Goal: Information Seeking & Learning: Learn about a topic

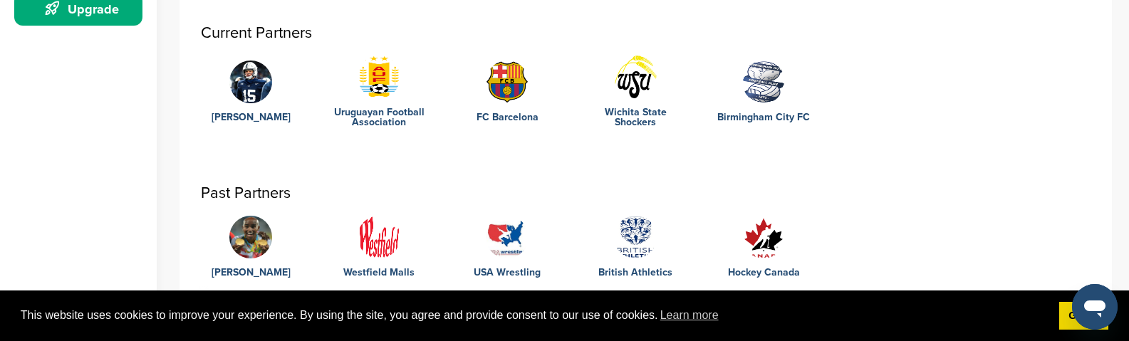
scroll to position [427, 0]
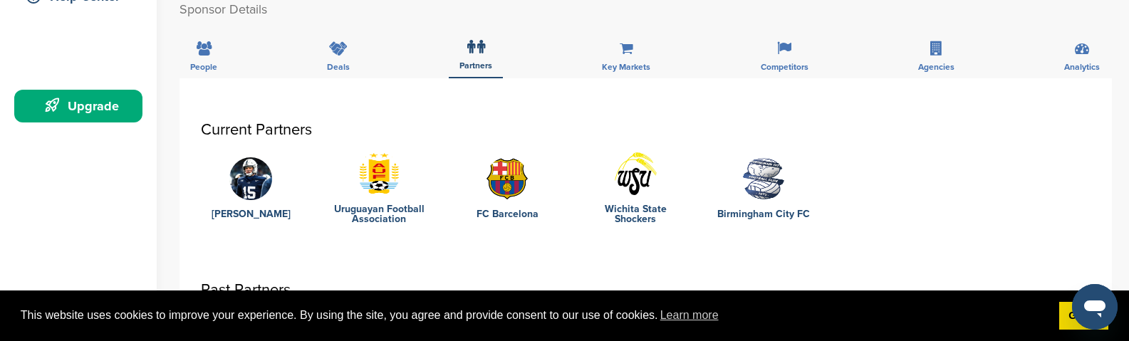
scroll to position [214, 0]
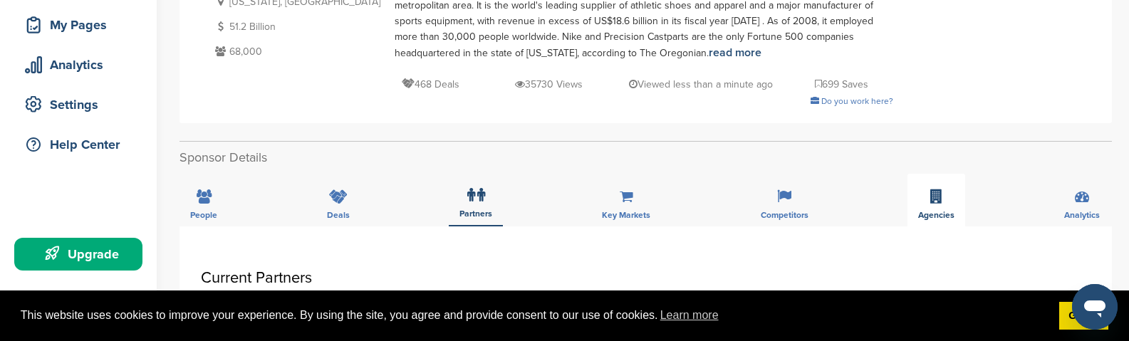
click at [955, 202] on div "Agencies" at bounding box center [936, 200] width 58 height 53
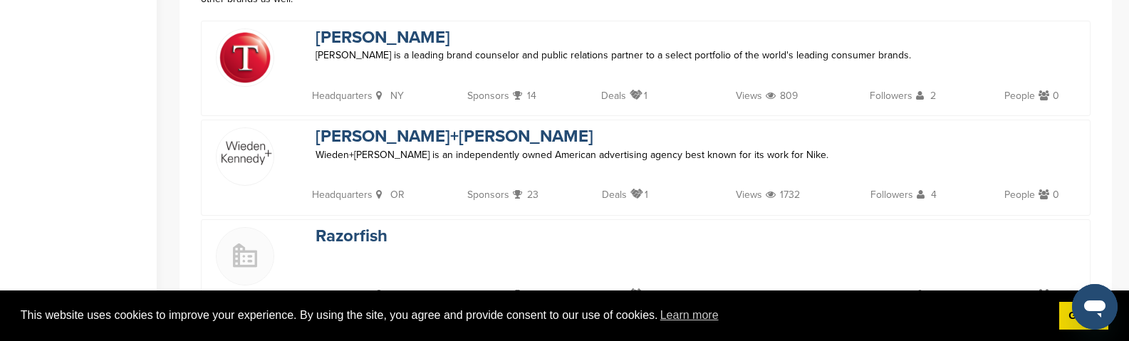
scroll to position [498, 0]
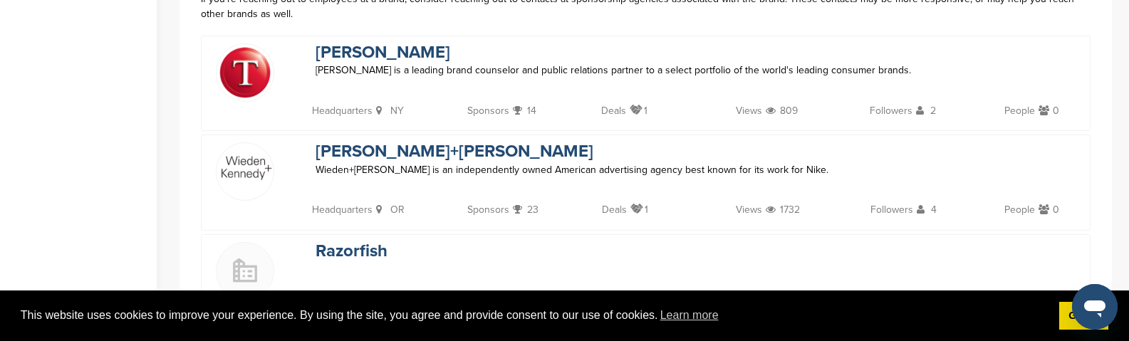
click at [818, 254] on div "Razorfish" at bounding box center [688, 271] width 774 height 58
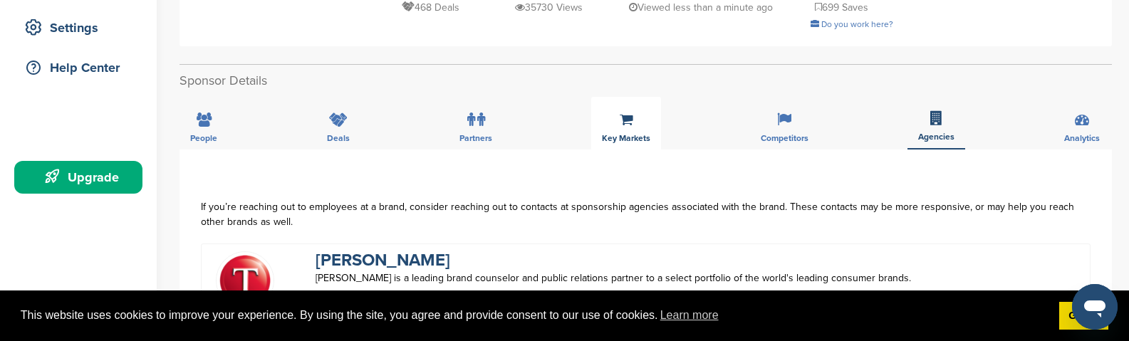
scroll to position [285, 0]
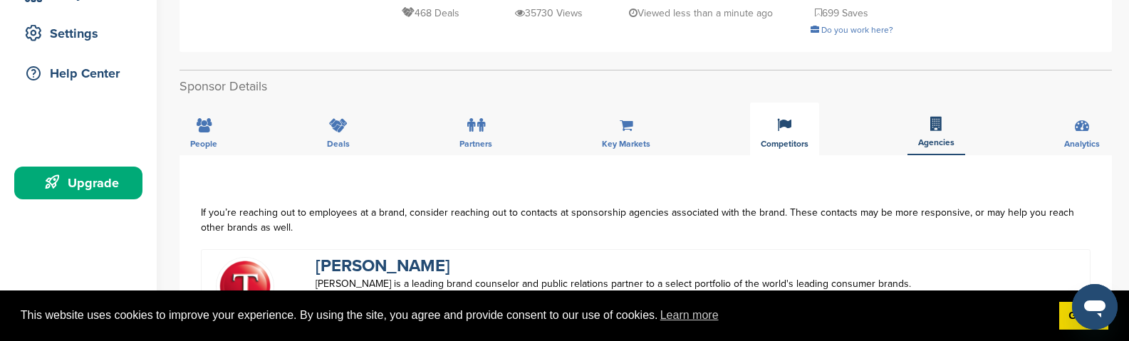
click at [781, 130] on icon at bounding box center [784, 125] width 14 height 14
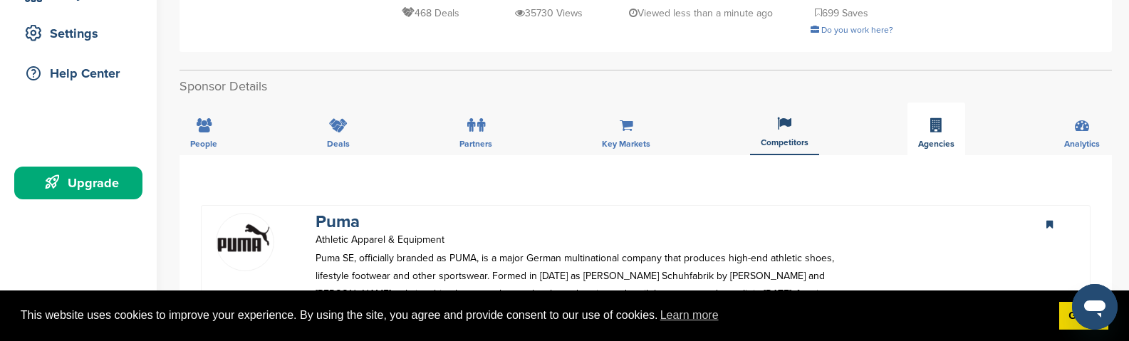
click at [931, 132] on icon at bounding box center [936, 125] width 12 height 14
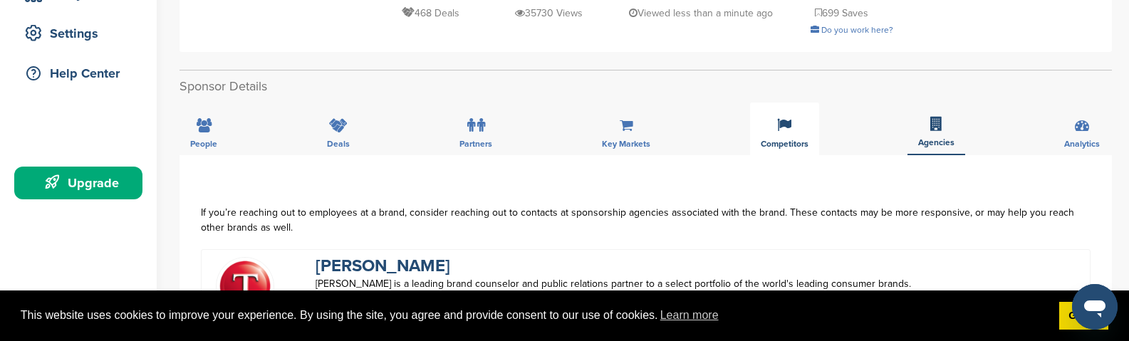
click at [779, 140] on span "Competitors" at bounding box center [785, 144] width 48 height 9
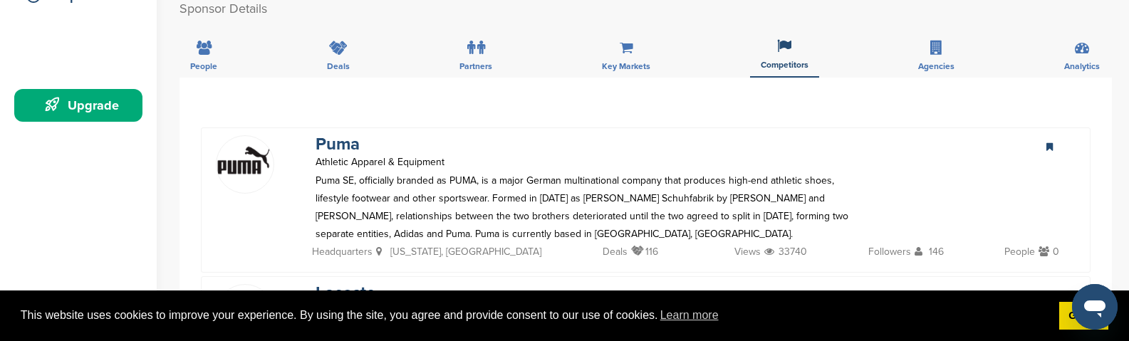
scroll to position [498, 0]
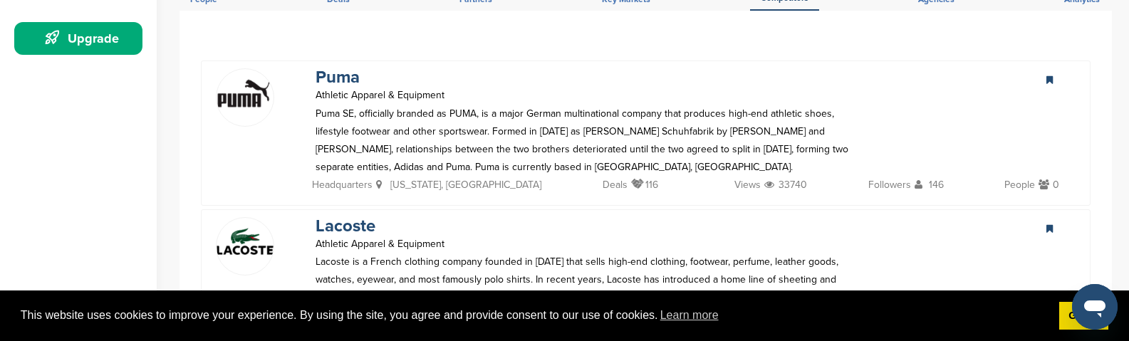
scroll to position [356, 0]
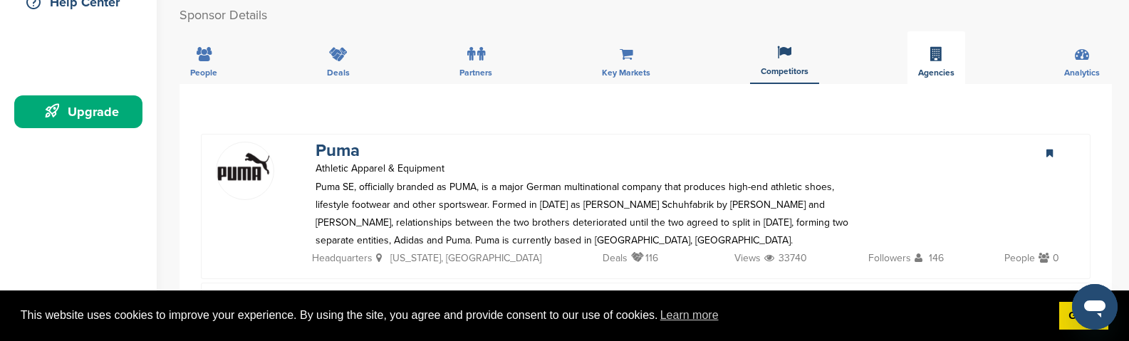
click at [929, 64] on div "Agencies" at bounding box center [936, 57] width 58 height 53
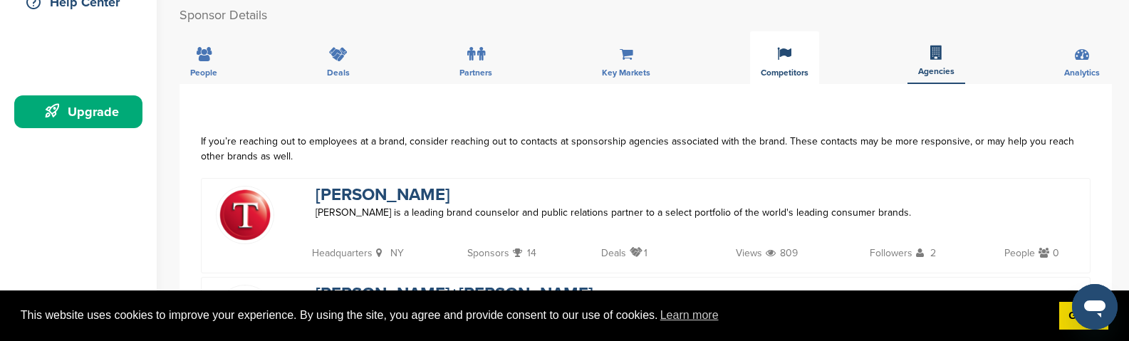
click at [766, 67] on div "Competitors" at bounding box center [784, 57] width 69 height 53
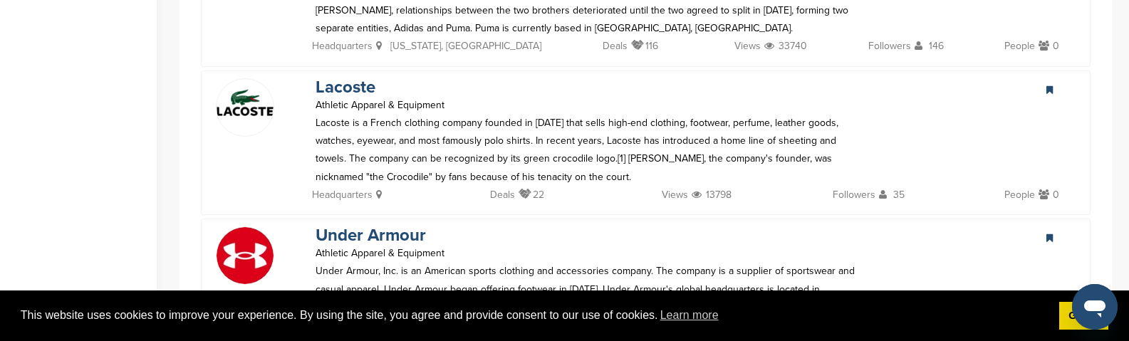
scroll to position [570, 0]
drag, startPoint x: 19, startPoint y: 340, endPoint x: 212, endPoint y: 125, distance: 288.5
click at [212, 125] on div "Lacoste Athletic Apparel & Equipment Lacoste is a French clothing company found…" at bounding box center [645, 141] width 889 height 145
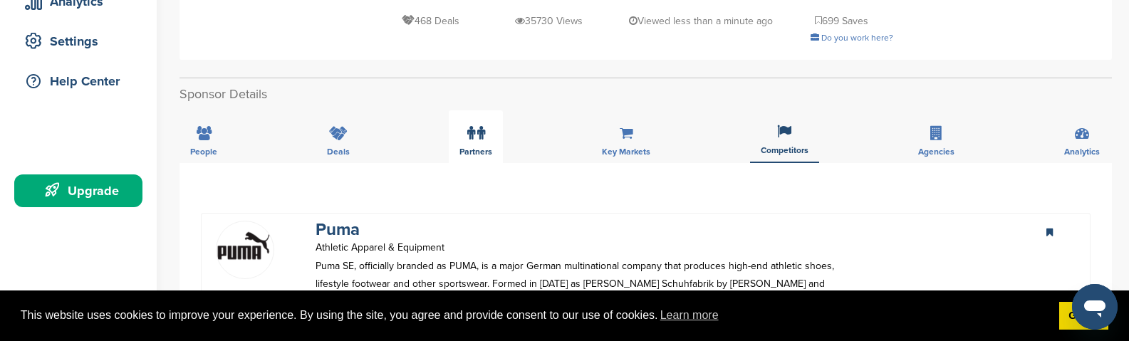
scroll to position [214, 0]
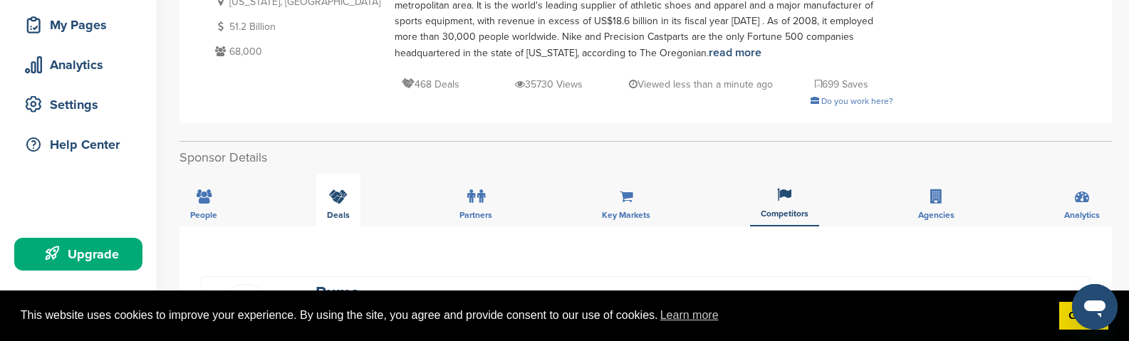
click at [330, 205] on div "Deals" at bounding box center [338, 200] width 44 height 53
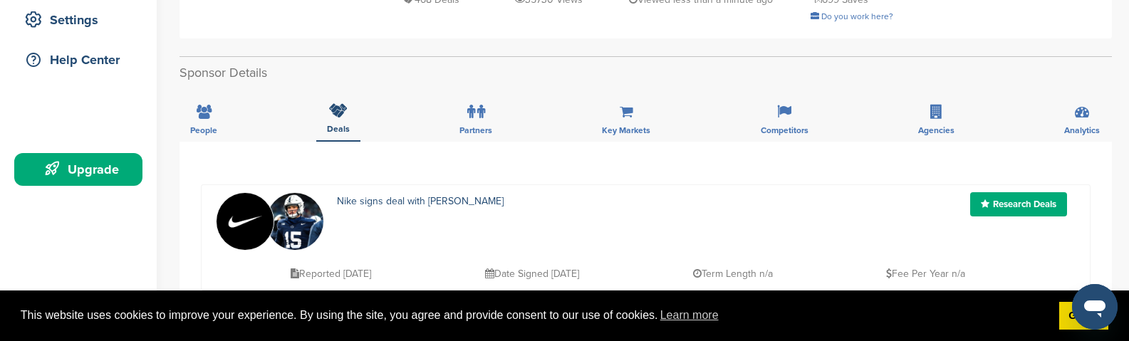
scroll to position [427, 0]
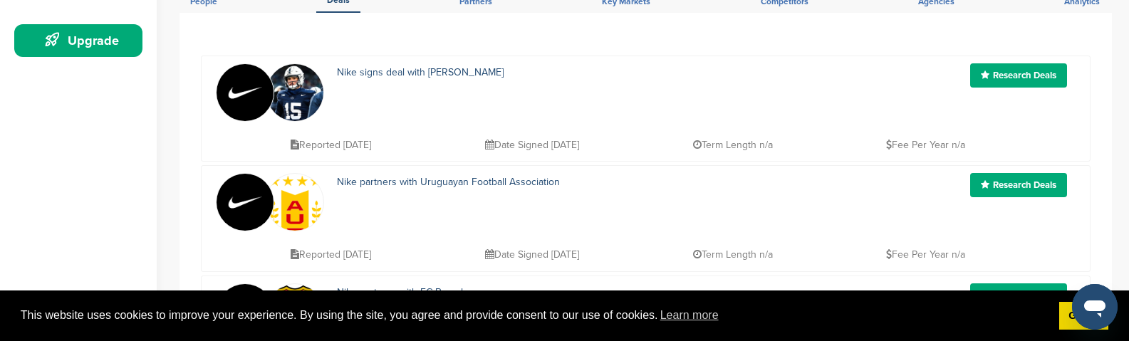
click at [220, 124] on div "Nike signs deal with Drew Allar Research Deals Reported 7 days ago Date Signed …" at bounding box center [645, 109] width 889 height 106
click at [208, 202] on div "Nike partners with Uruguayan Football Association Research Deals Reported 9 mon…" at bounding box center [645, 218] width 889 height 106
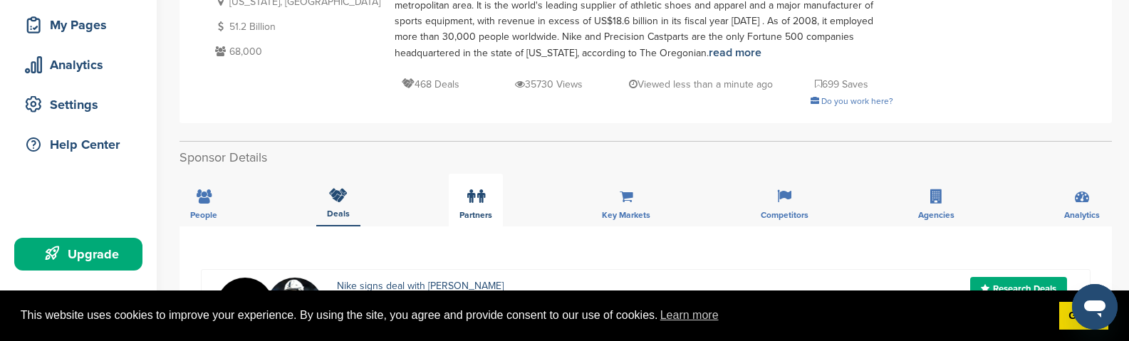
scroll to position [285, 0]
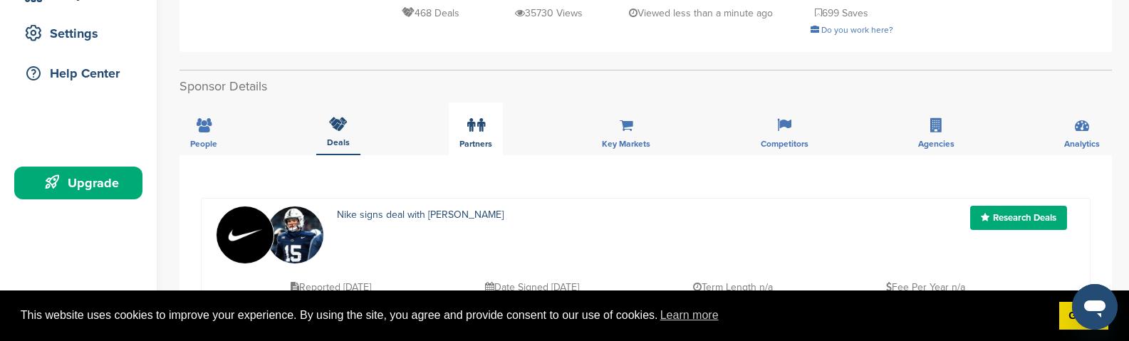
click at [478, 130] on icon at bounding box center [481, 125] width 8 height 14
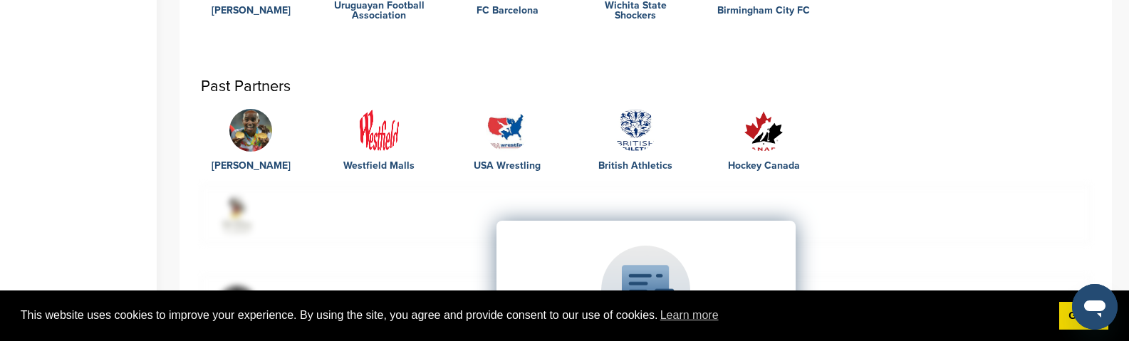
scroll to position [570, 0]
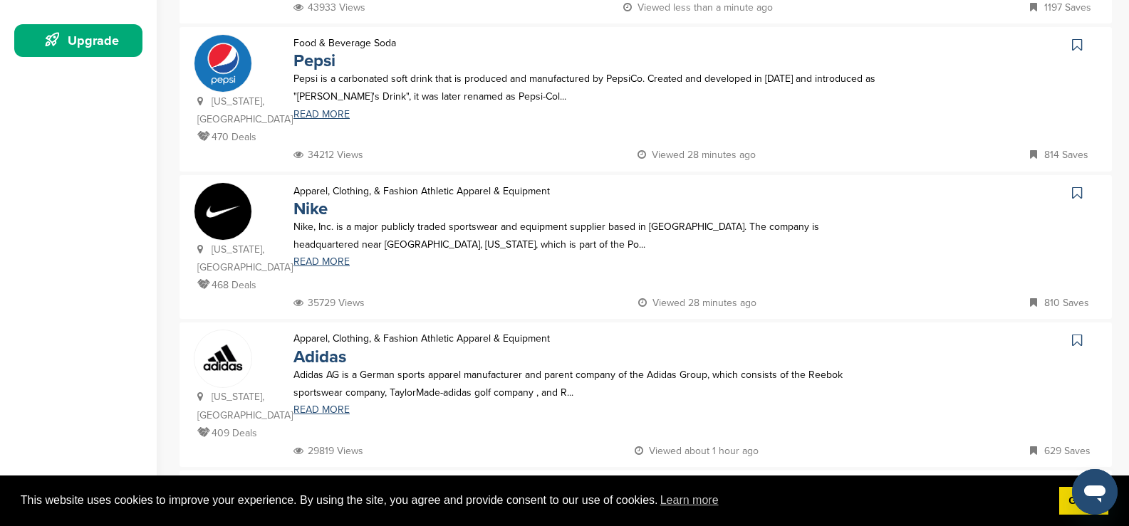
scroll to position [427, 0]
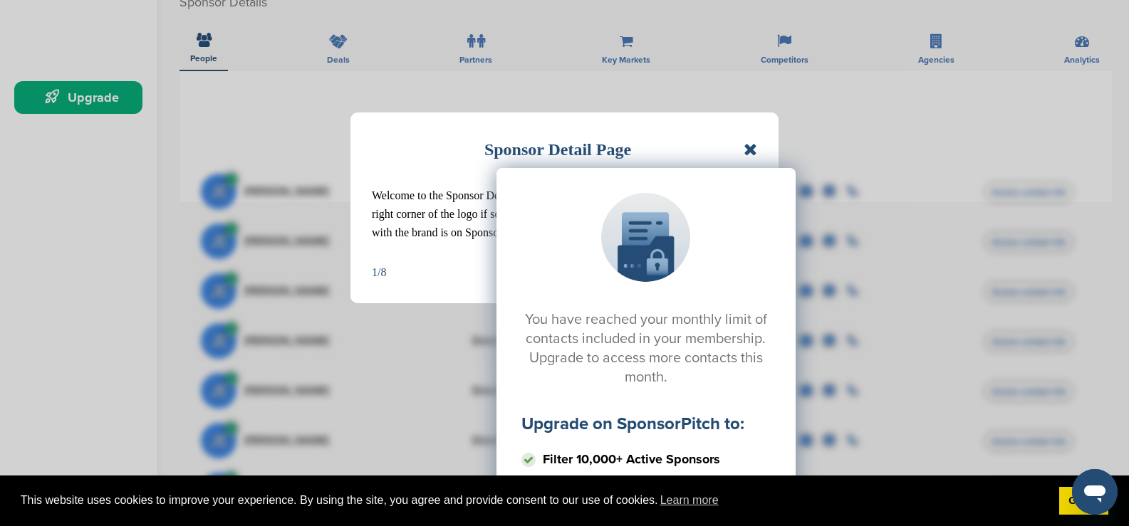
scroll to position [285, 0]
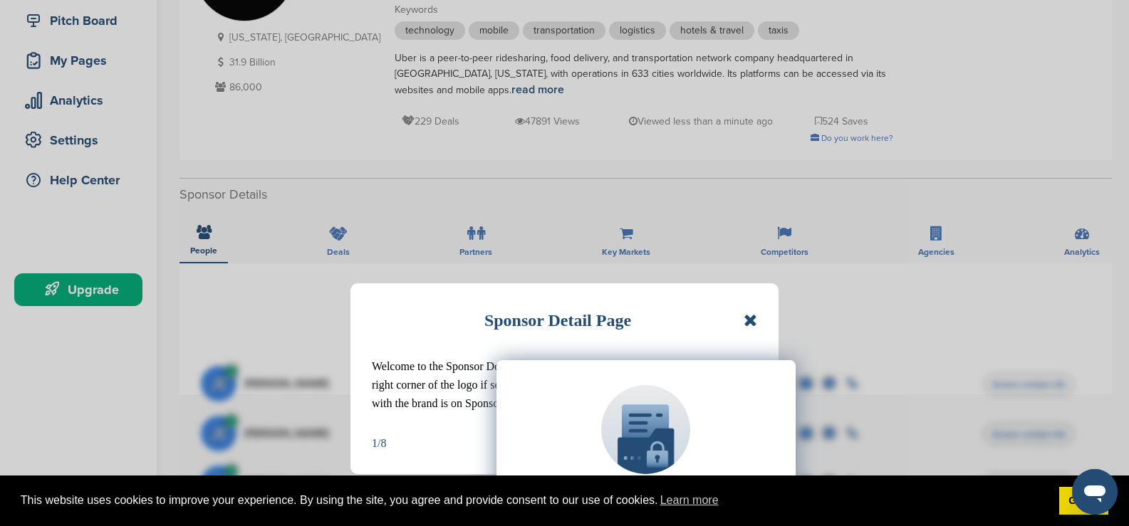
scroll to position [142, 0]
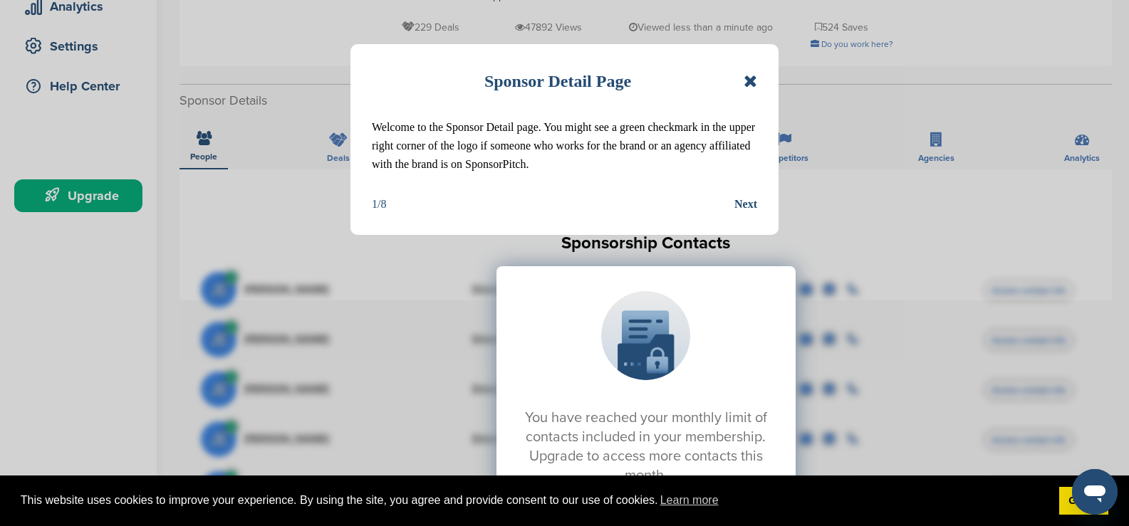
scroll to position [356, 0]
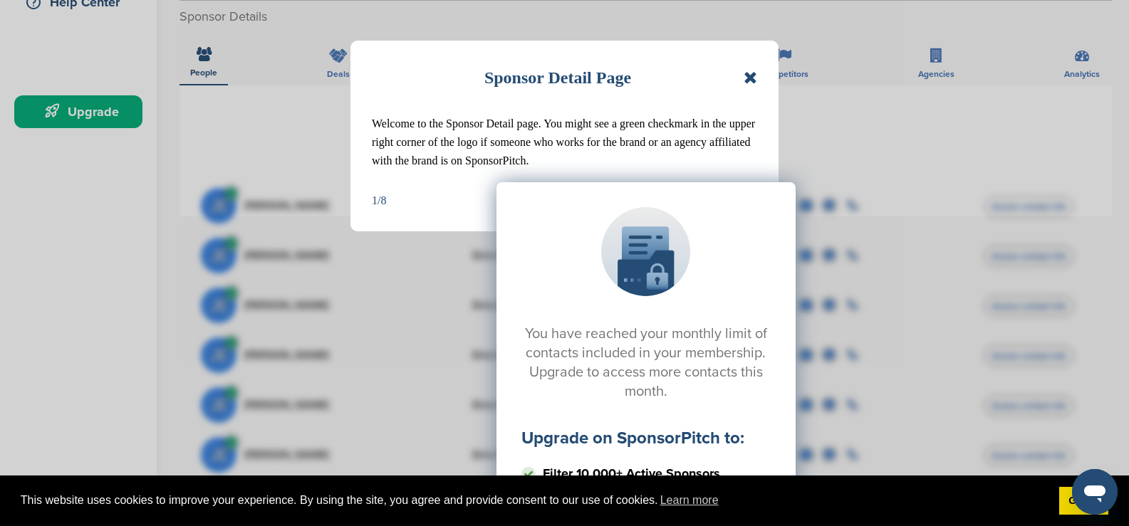
click at [749, 75] on icon at bounding box center [750, 77] width 14 height 17
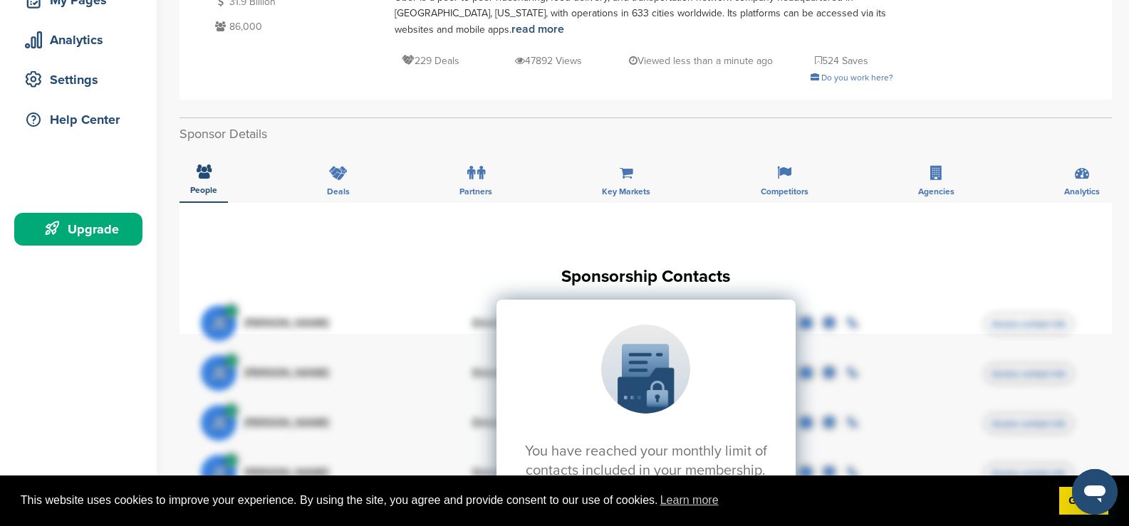
scroll to position [214, 0]
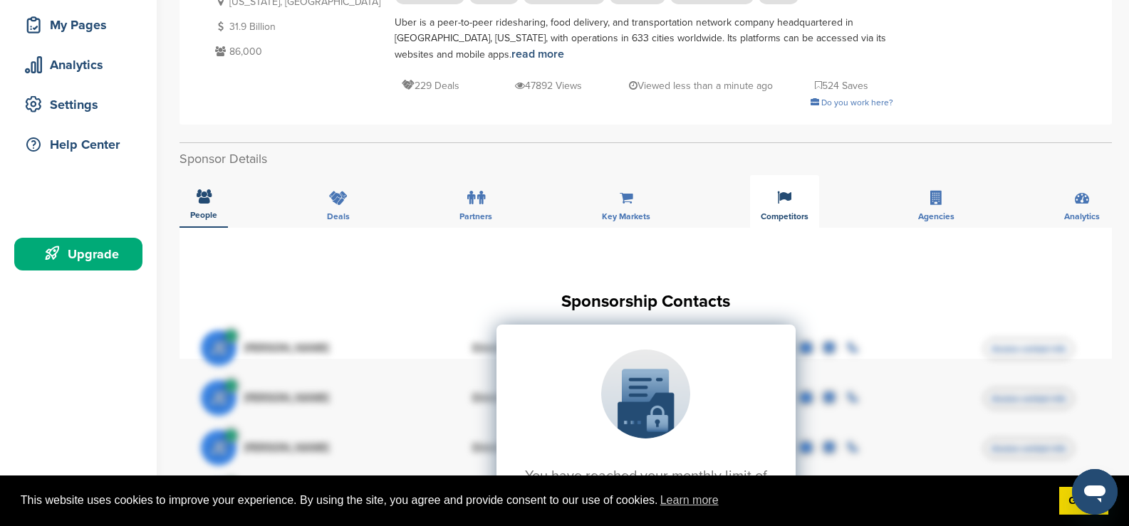
click at [788, 204] on icon at bounding box center [784, 198] width 14 height 14
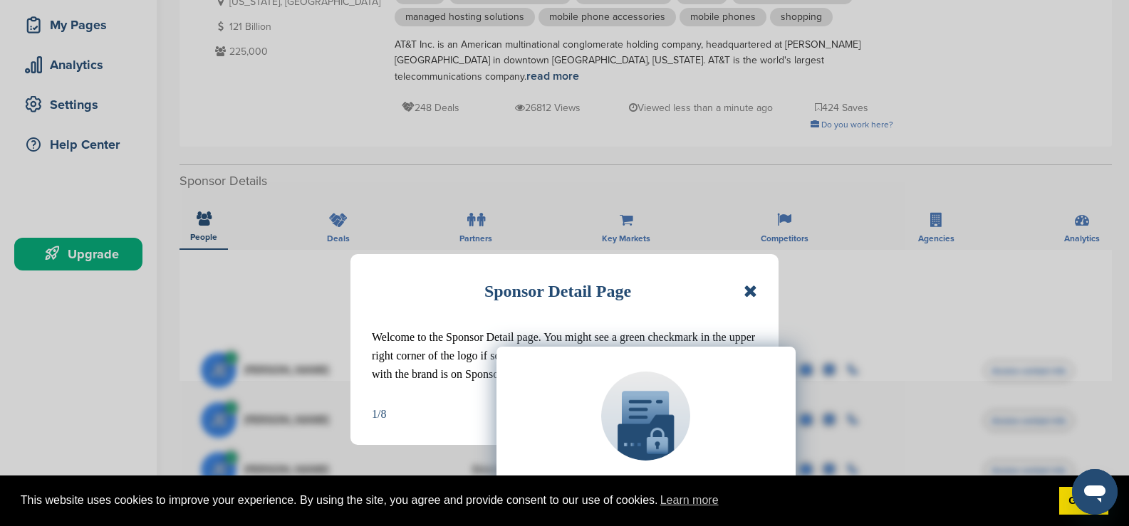
click at [751, 289] on icon at bounding box center [750, 291] width 14 height 17
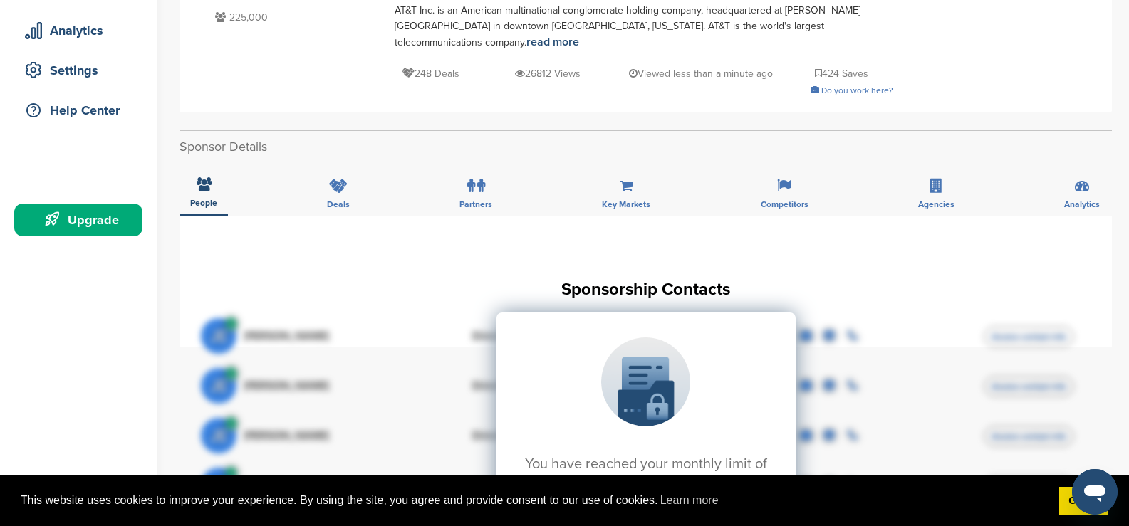
scroll to position [71, 0]
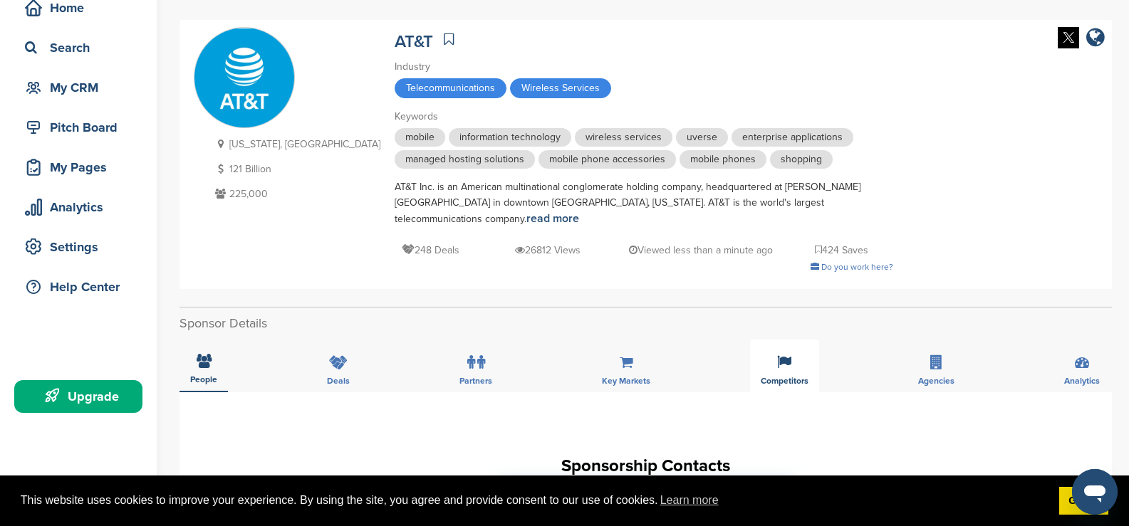
click at [788, 355] on icon at bounding box center [784, 362] width 14 height 14
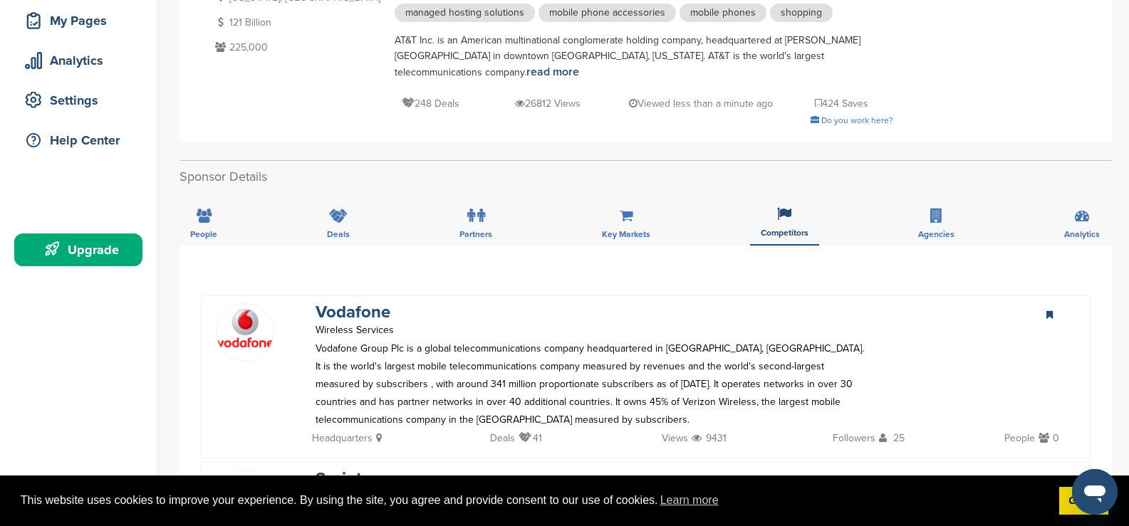
scroll to position [285, 0]
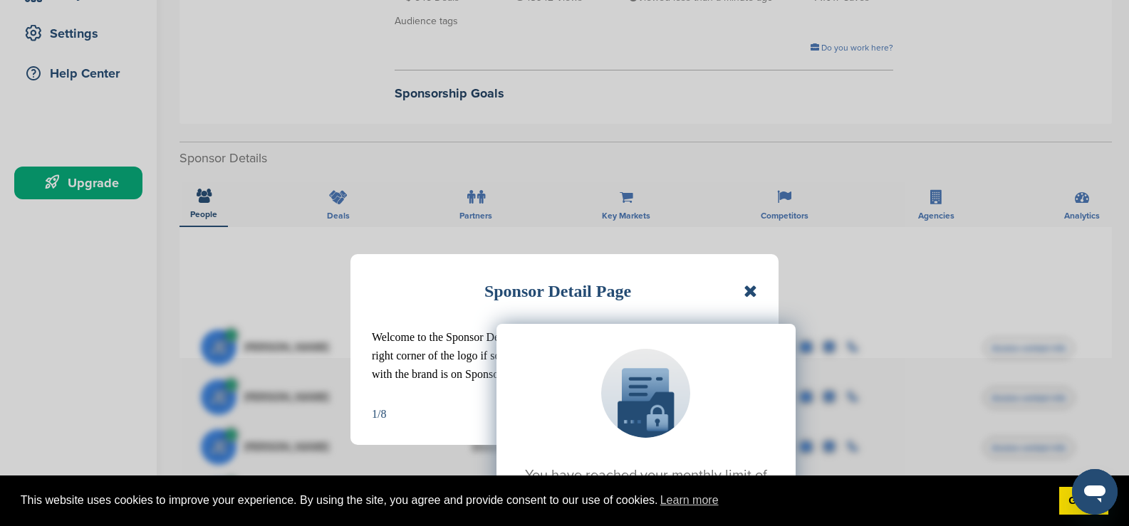
click at [751, 291] on div "You have reached your monthly limit of contacts included in your membership. Up…" at bounding box center [645, 466] width 889 height 356
click at [845, 271] on div "Sponsor Detail Page Welcome to the Sponsor Detail page. You might see a green c…" at bounding box center [564, 263] width 1129 height 526
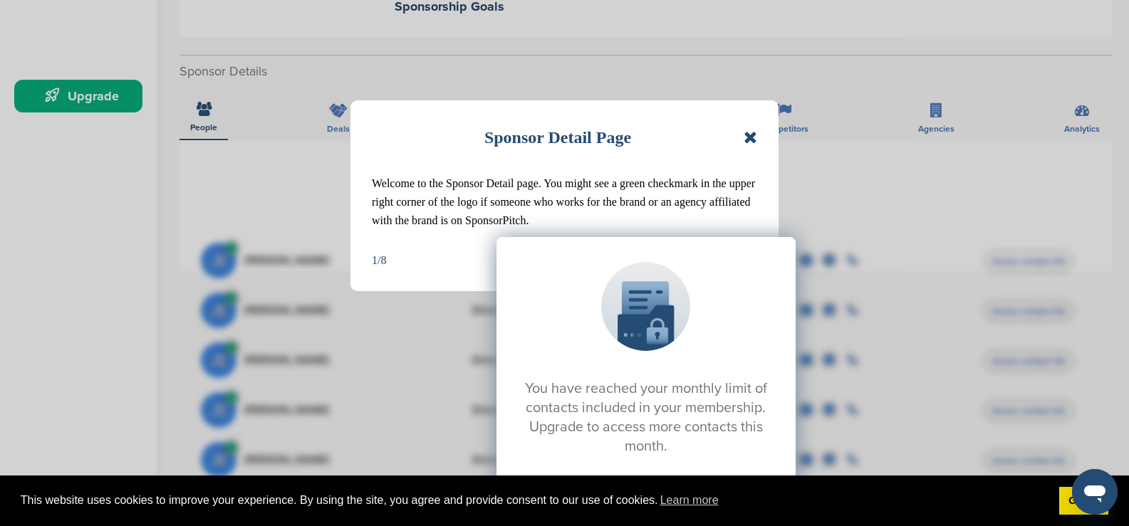
scroll to position [356, 0]
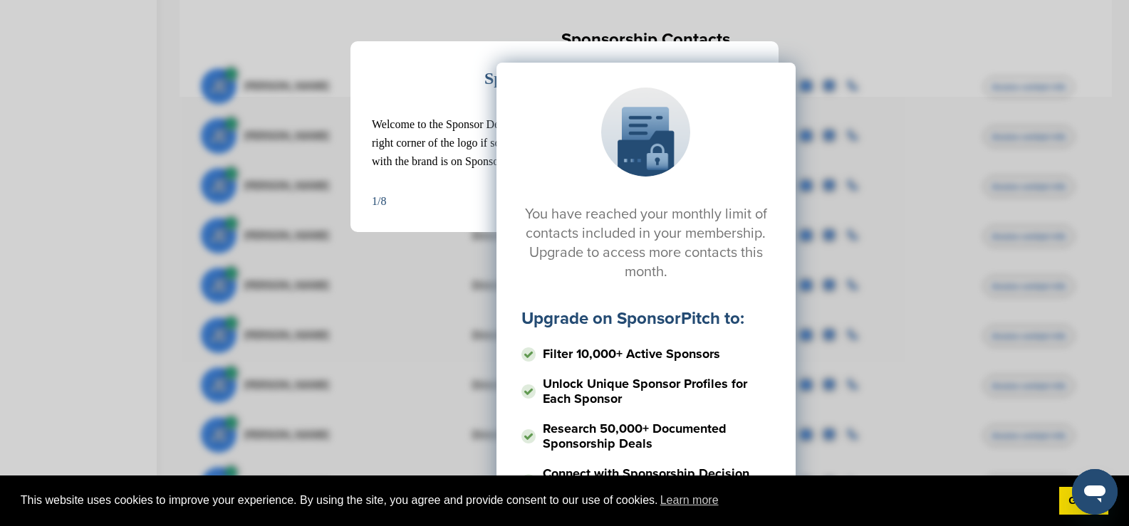
scroll to position [214, 0]
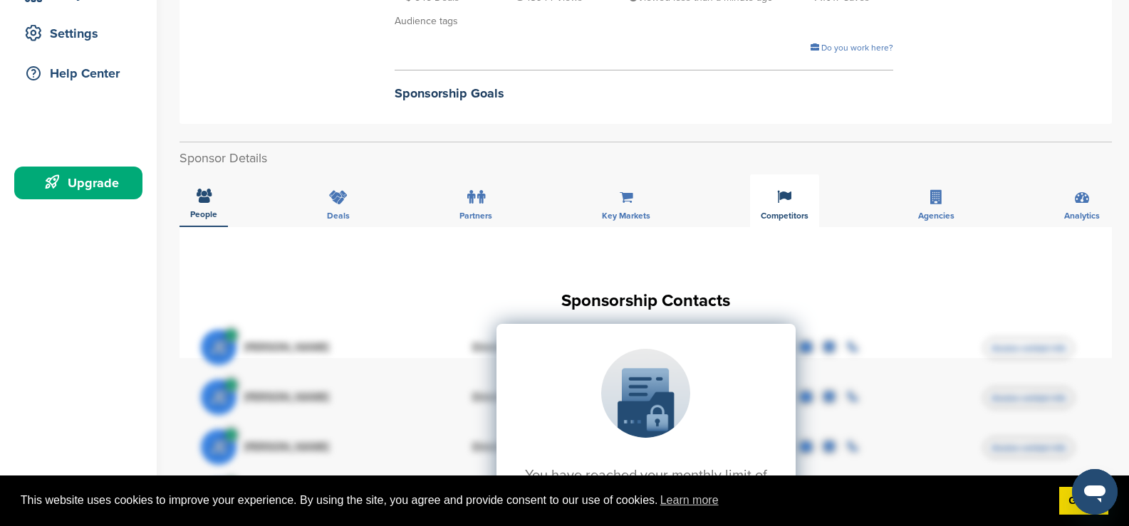
click at [798, 205] on div "Competitors" at bounding box center [784, 200] width 69 height 53
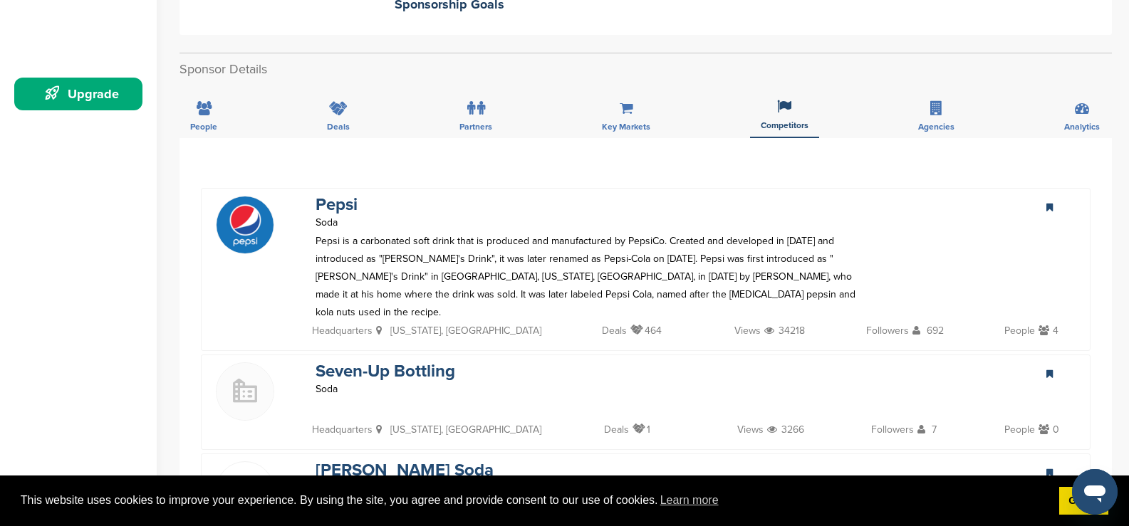
scroll to position [498, 0]
